Goal: Transaction & Acquisition: Purchase product/service

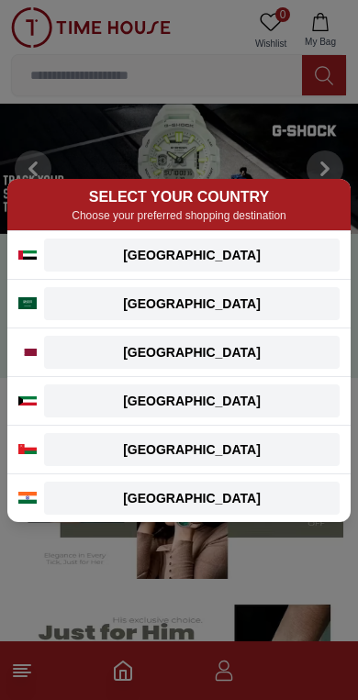
click at [272, 355] on div "[GEOGRAPHIC_DATA]" at bounding box center [191, 352] width 273 height 18
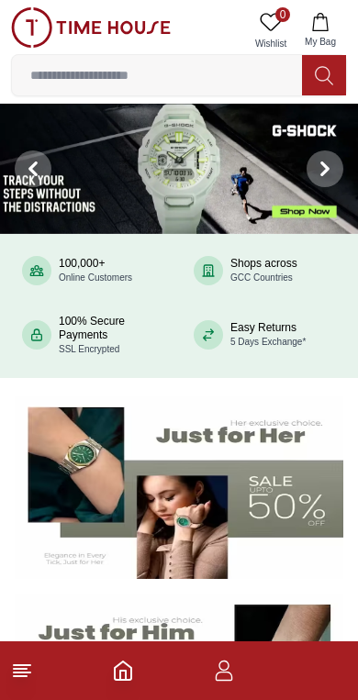
click at [227, 678] on icon "button" at bounding box center [224, 670] width 22 height 22
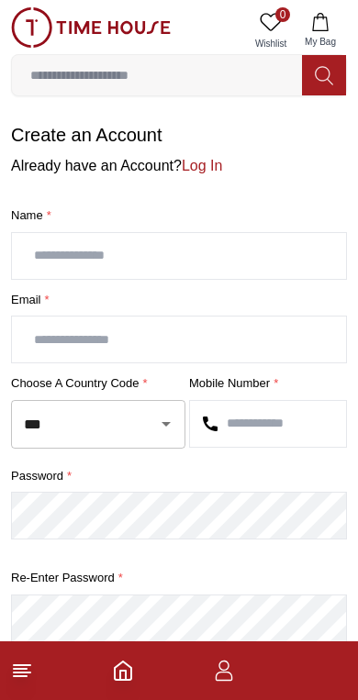
click at [221, 672] on icon "button" at bounding box center [223, 675] width 17 height 9
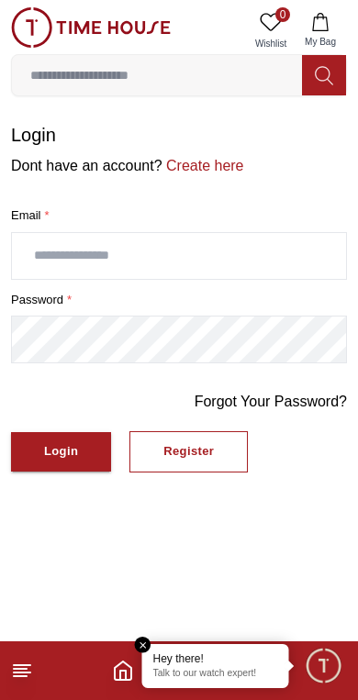
click at [236, 173] on link "Create here" at bounding box center [203, 166] width 82 height 16
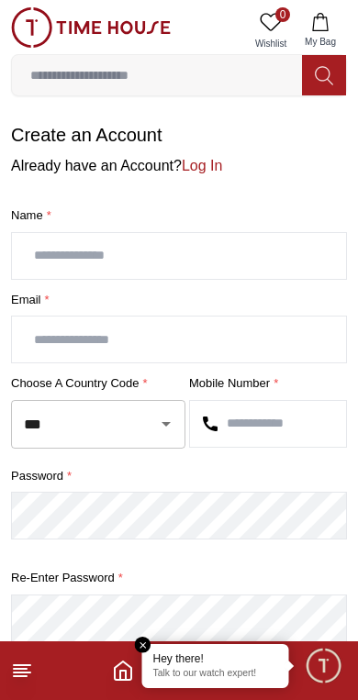
click at [308, 261] on input "text" at bounding box center [179, 256] width 334 height 46
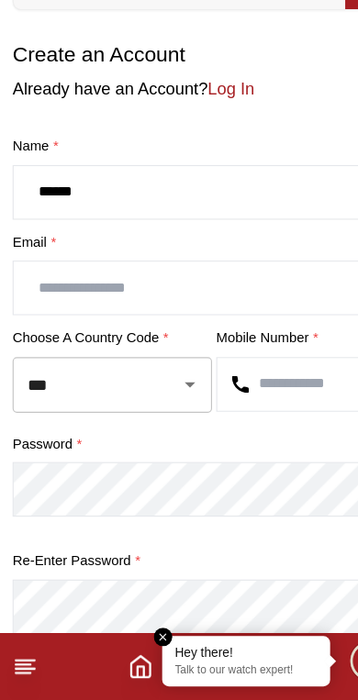
type input "*****"
click at [248, 316] on input "text" at bounding box center [179, 339] width 334 height 46
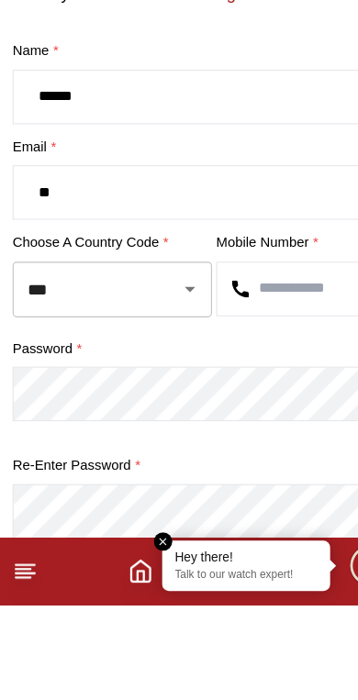
type input "*"
type input "**********"
click at [274, 401] on input "text" at bounding box center [268, 424] width 156 height 46
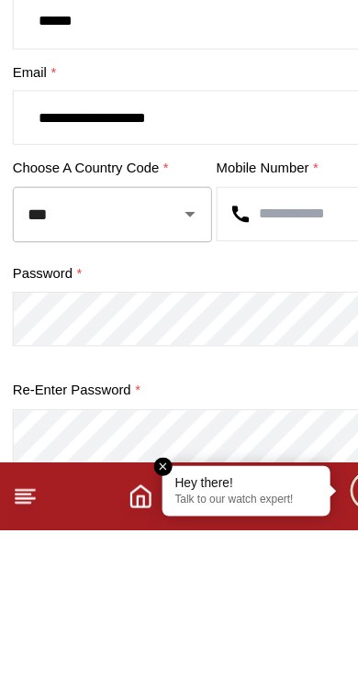
click at [154, 411] on button "Open" at bounding box center [166, 424] width 26 height 26
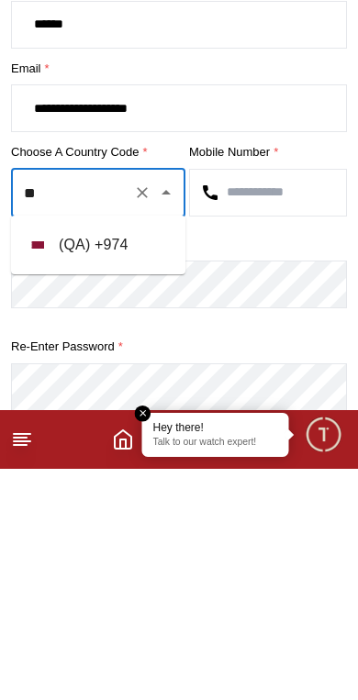
click at [149, 454] on li "( QA ) + 974" at bounding box center [98, 476] width 174 height 44
type input "***"
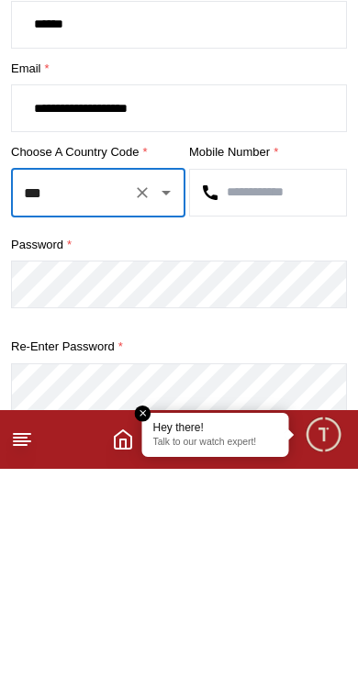
click at [298, 401] on input "text" at bounding box center [268, 424] width 156 height 46
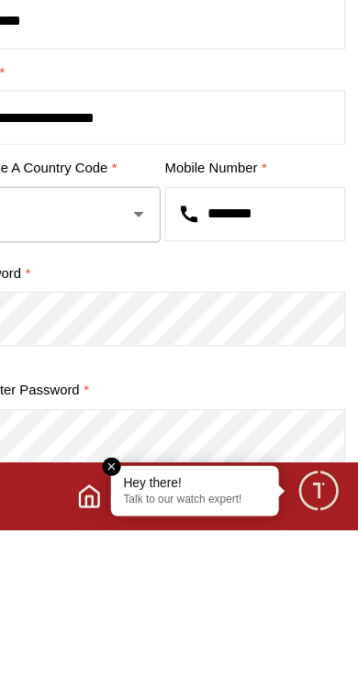
type input "********"
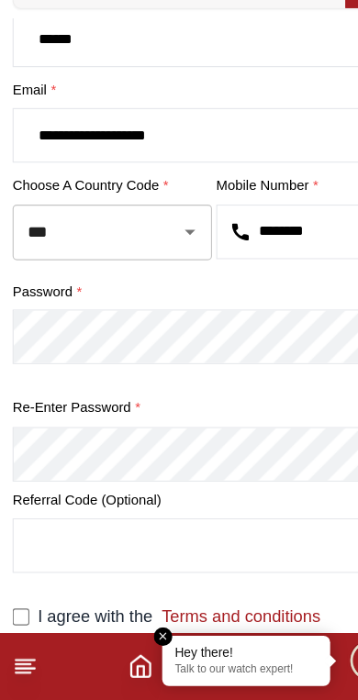
scroll to position [129, 0]
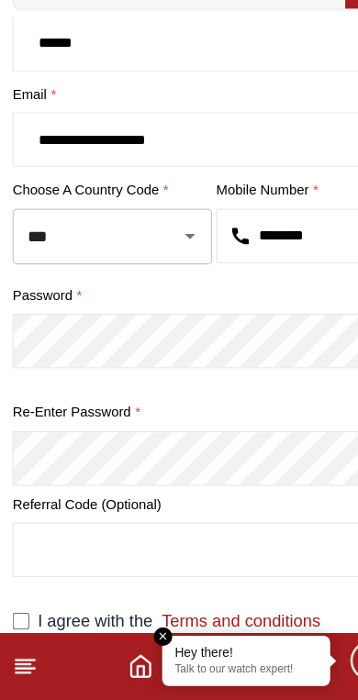
click at [250, 439] on label "Re-enter Password *" at bounding box center [179, 448] width 336 height 18
click at [150, 636] on em "Close tooltip" at bounding box center [143, 644] width 17 height 17
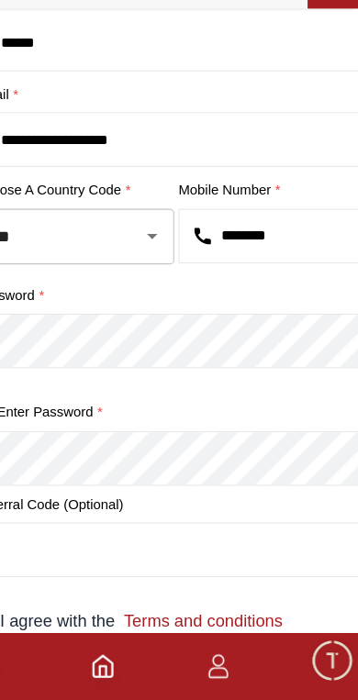
click at [120, 670] on polyline "Home" at bounding box center [123, 674] width 6 height 9
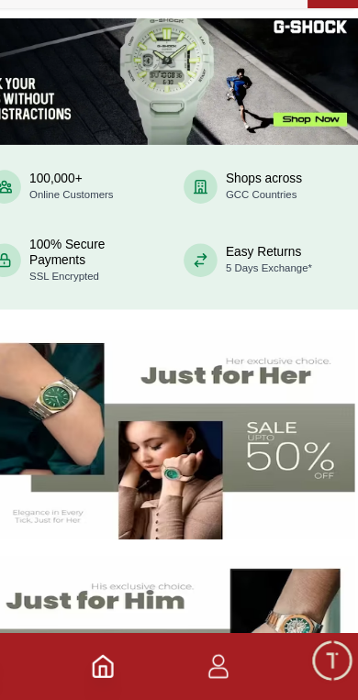
scroll to position [30, 0]
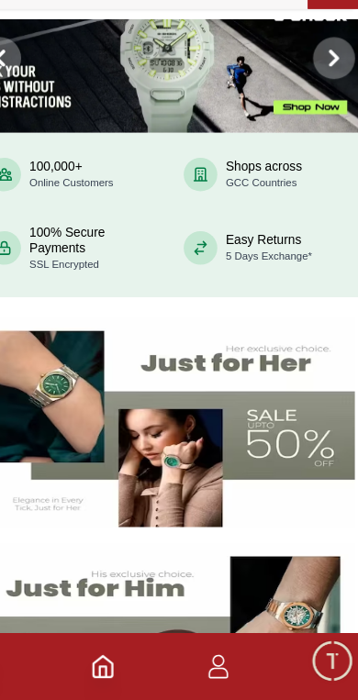
click at [213, 659] on icon "button" at bounding box center [224, 670] width 22 height 22
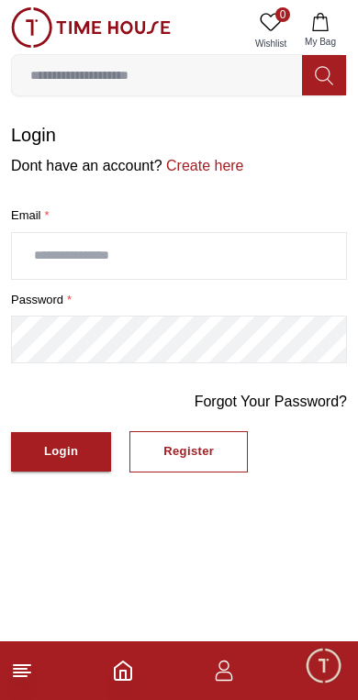
click at [26, 646] on footer at bounding box center [179, 670] width 358 height 59
click at [18, 678] on icon at bounding box center [22, 670] width 22 height 22
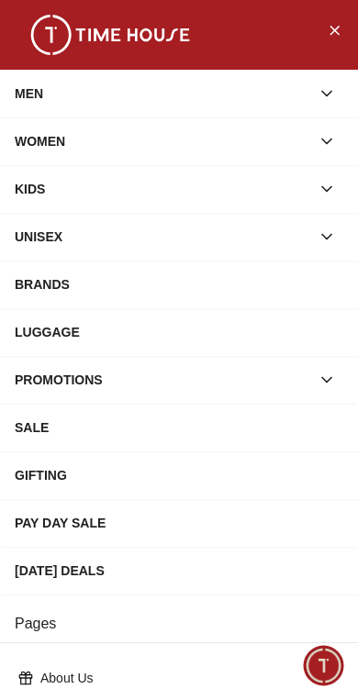
click at [326, 105] on button "button" at bounding box center [326, 93] width 33 height 33
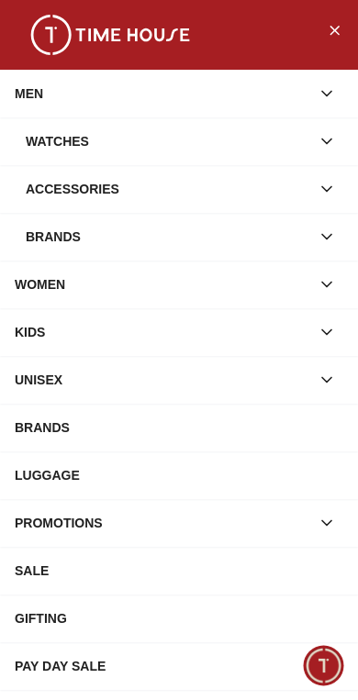
click at [323, 156] on button "button" at bounding box center [326, 141] width 33 height 33
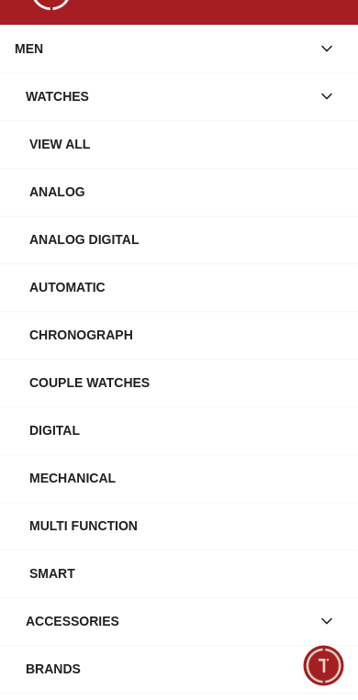
scroll to position [48, 0]
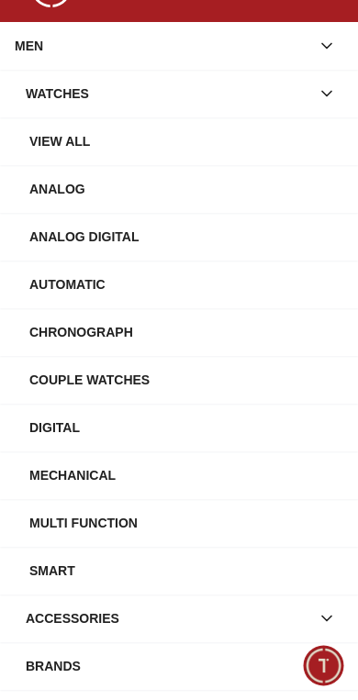
click at [67, 425] on div "Digital" at bounding box center [186, 427] width 314 height 33
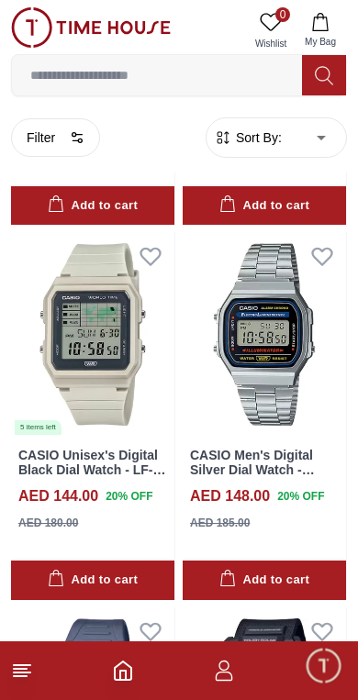
scroll to position [417, 0]
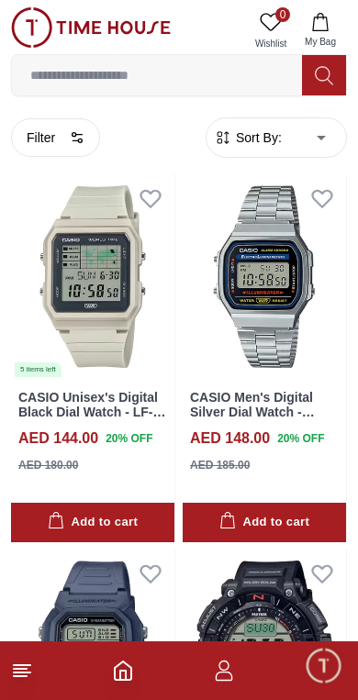
click at [284, 326] on img at bounding box center [263, 276] width 163 height 204
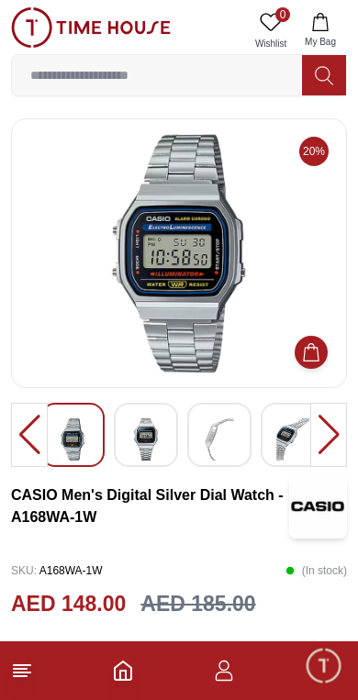
click at [160, 439] on img at bounding box center [145, 439] width 33 height 42
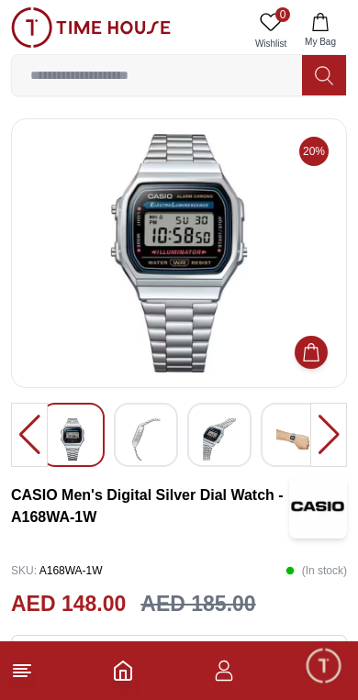
click at [222, 435] on img at bounding box center [219, 439] width 33 height 42
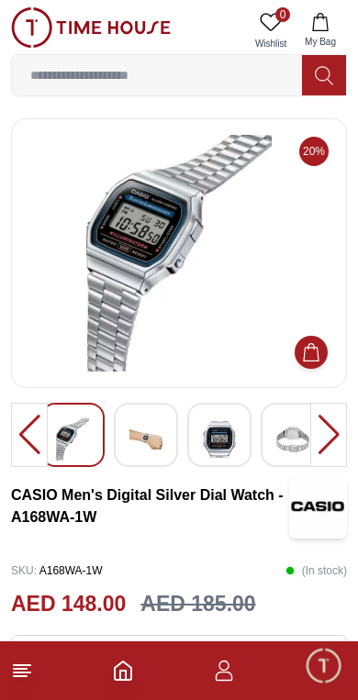
click at [218, 423] on img at bounding box center [219, 439] width 33 height 42
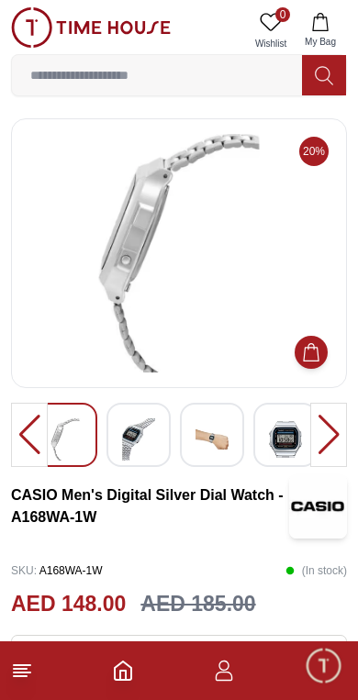
click at [211, 433] on img at bounding box center [211, 439] width 33 height 42
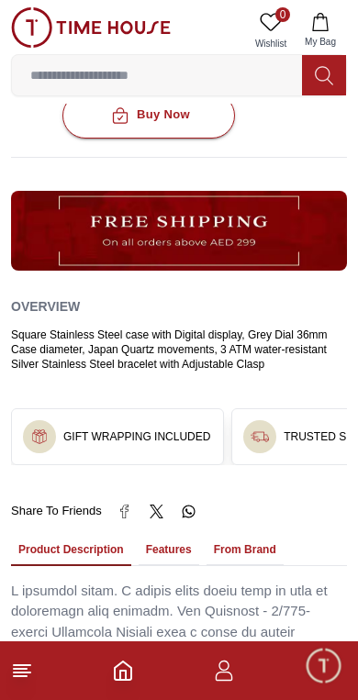
scroll to position [816, 0]
